Goal: Task Accomplishment & Management: Manage account settings

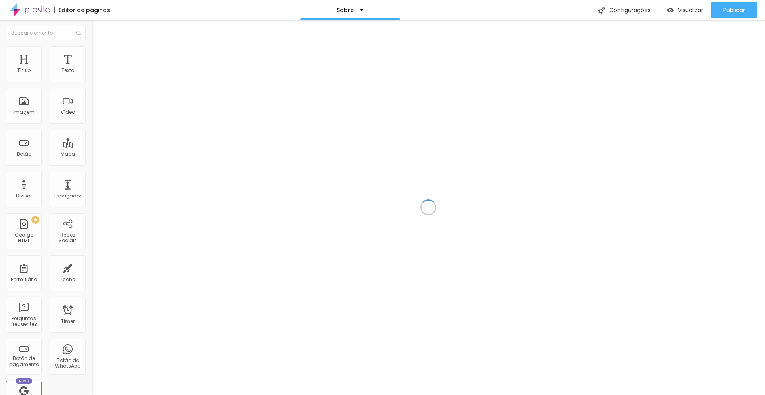
click at [608, 51] on div at bounding box center [428, 207] width 673 height 375
click at [23, 229] on div "PREMIUM Código HTML" at bounding box center [24, 232] width 36 height 36
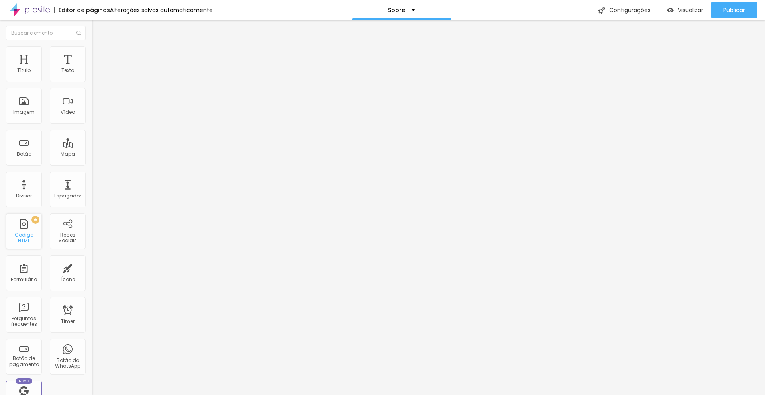
click at [23, 227] on div "PREMIUM Código HTML" at bounding box center [24, 232] width 36 height 36
click at [25, 233] on div "PREMIUM Código HTML" at bounding box center [24, 232] width 36 height 36
click at [26, 240] on div "Código HTML" at bounding box center [23, 238] width 31 height 12
click at [24, 232] on div "PREMIUM Código HTML" at bounding box center [24, 232] width 36 height 36
click at [23, 235] on div "Código HTML" at bounding box center [23, 238] width 31 height 12
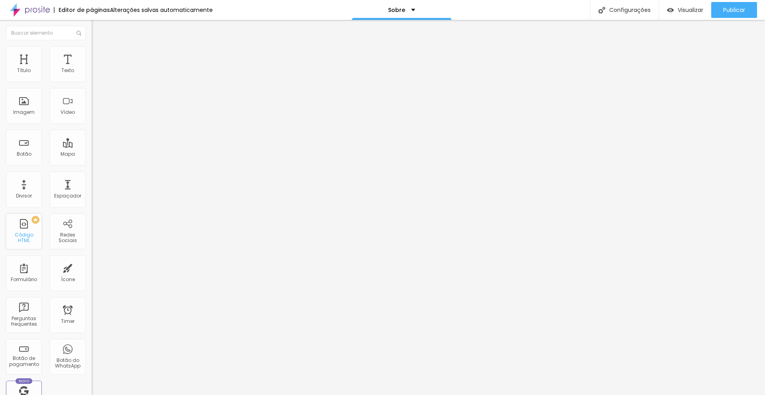
click at [23, 235] on div "Código HTML" at bounding box center [23, 238] width 31 height 12
click at [37, 221] on div "PREMIUM" at bounding box center [21, 220] width 35 height 8
click at [28, 231] on div "PREMIUM Código HTML" at bounding box center [24, 232] width 36 height 36
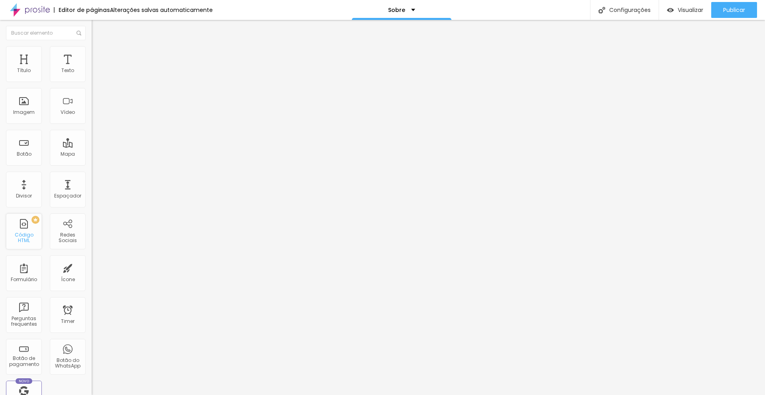
click at [28, 231] on div "PREMIUM Código HTML" at bounding box center [24, 232] width 36 height 36
click at [638, 11] on div "Configurações" at bounding box center [624, 10] width 69 height 20
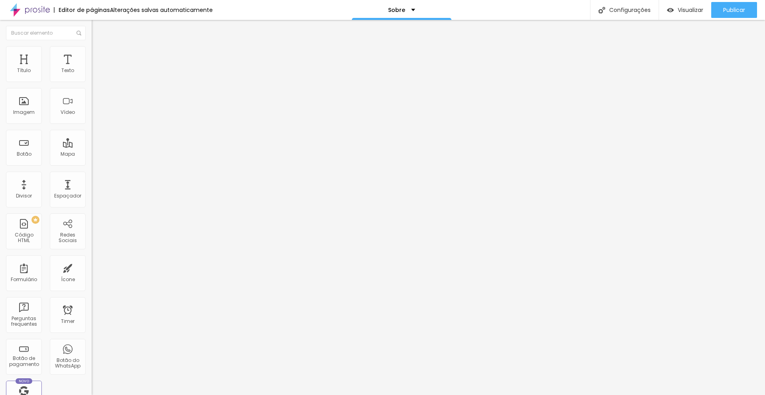
click at [612, 4] on div "Configurações" at bounding box center [624, 10] width 69 height 20
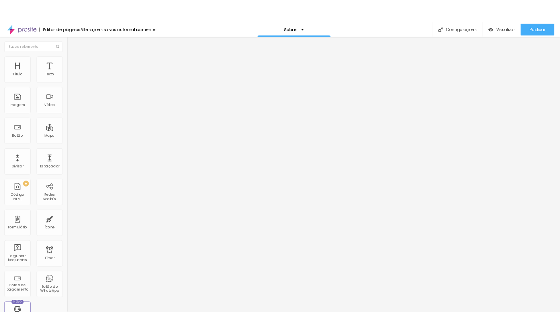
scroll to position [45, 0]
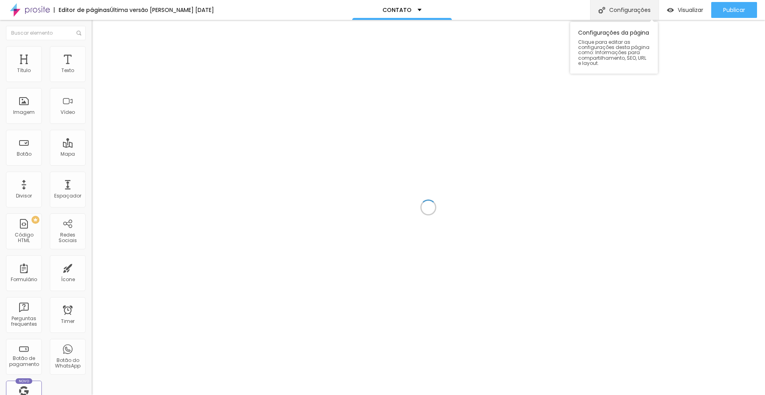
click at [630, 3] on div "Configurações" at bounding box center [624, 10] width 69 height 20
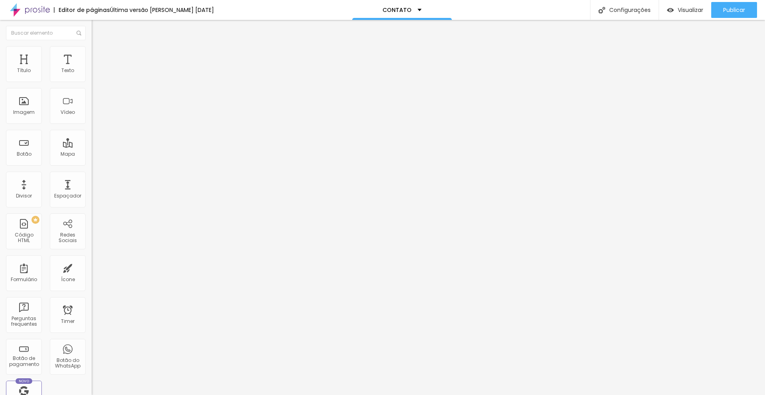
click at [614, 10] on div "Configurações" at bounding box center [624, 10] width 69 height 20
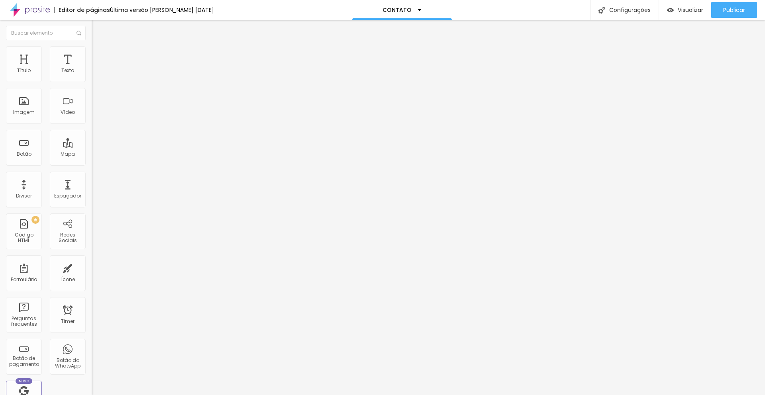
scroll to position [0, 0]
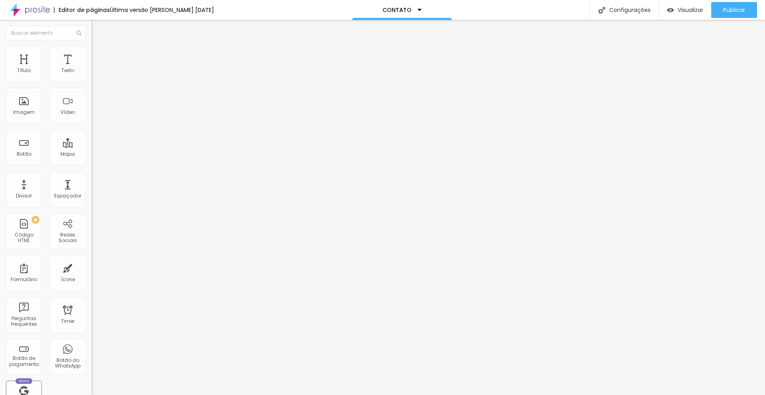
click at [620, 16] on div "Configurações" at bounding box center [624, 10] width 69 height 20
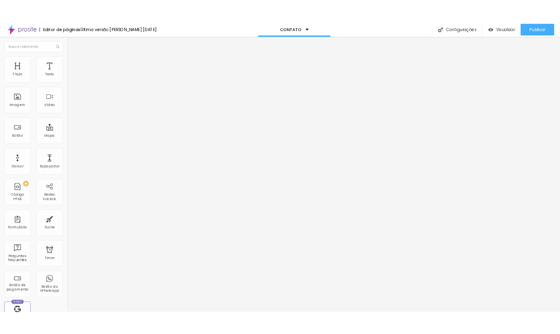
scroll to position [45, 0]
